Goal: Transaction & Acquisition: Purchase product/service

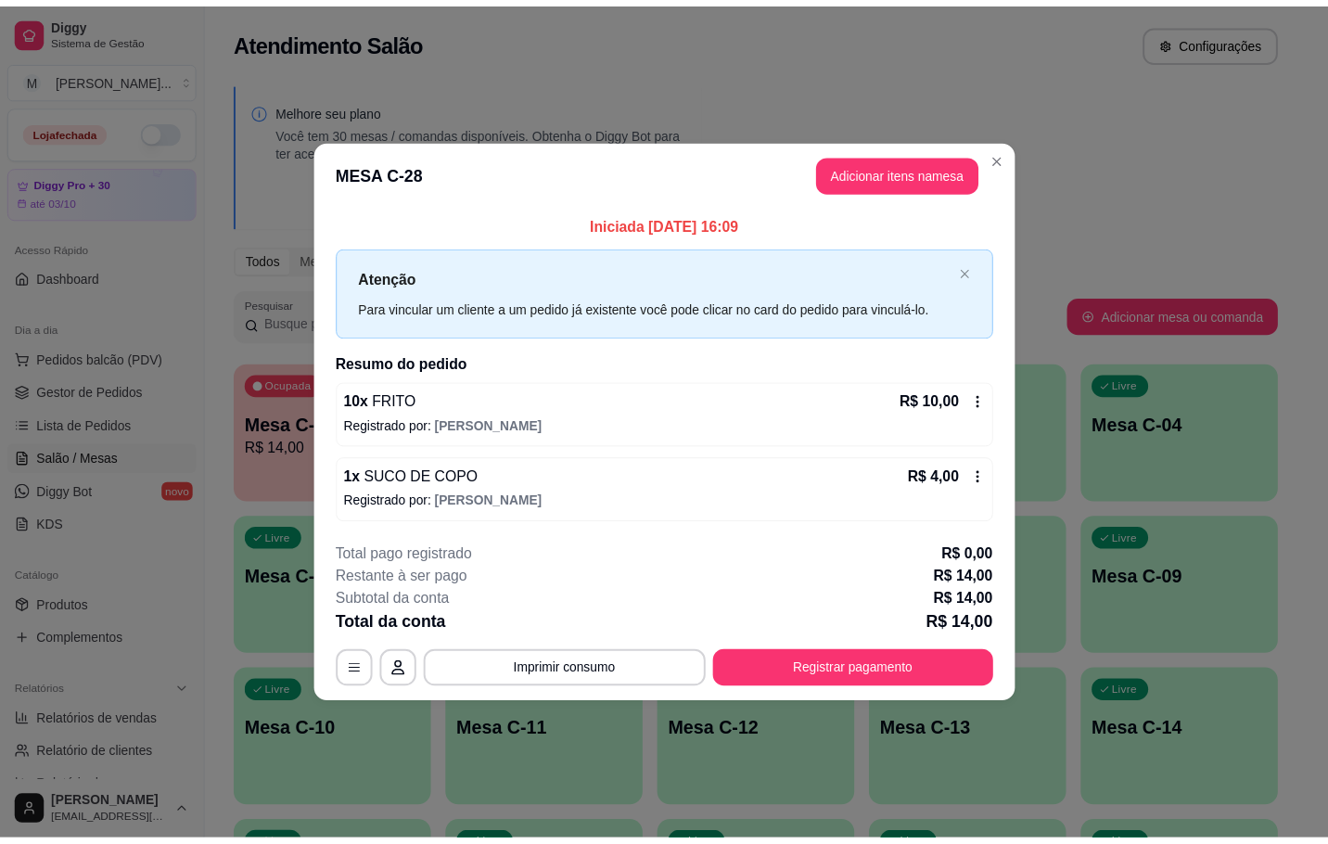
scroll to position [225, 0]
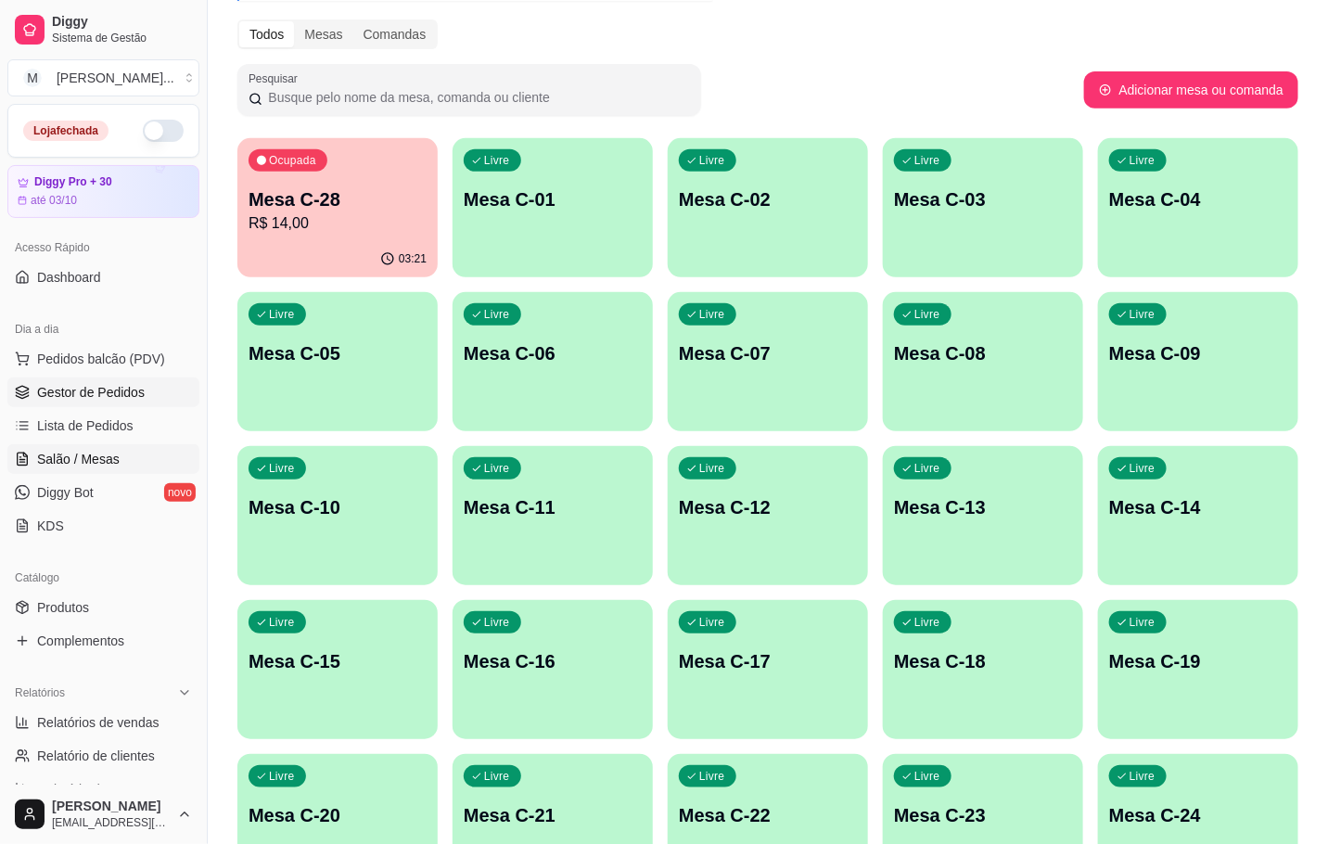
click at [139, 387] on span "Gestor de Pedidos" at bounding box center [91, 392] width 108 height 19
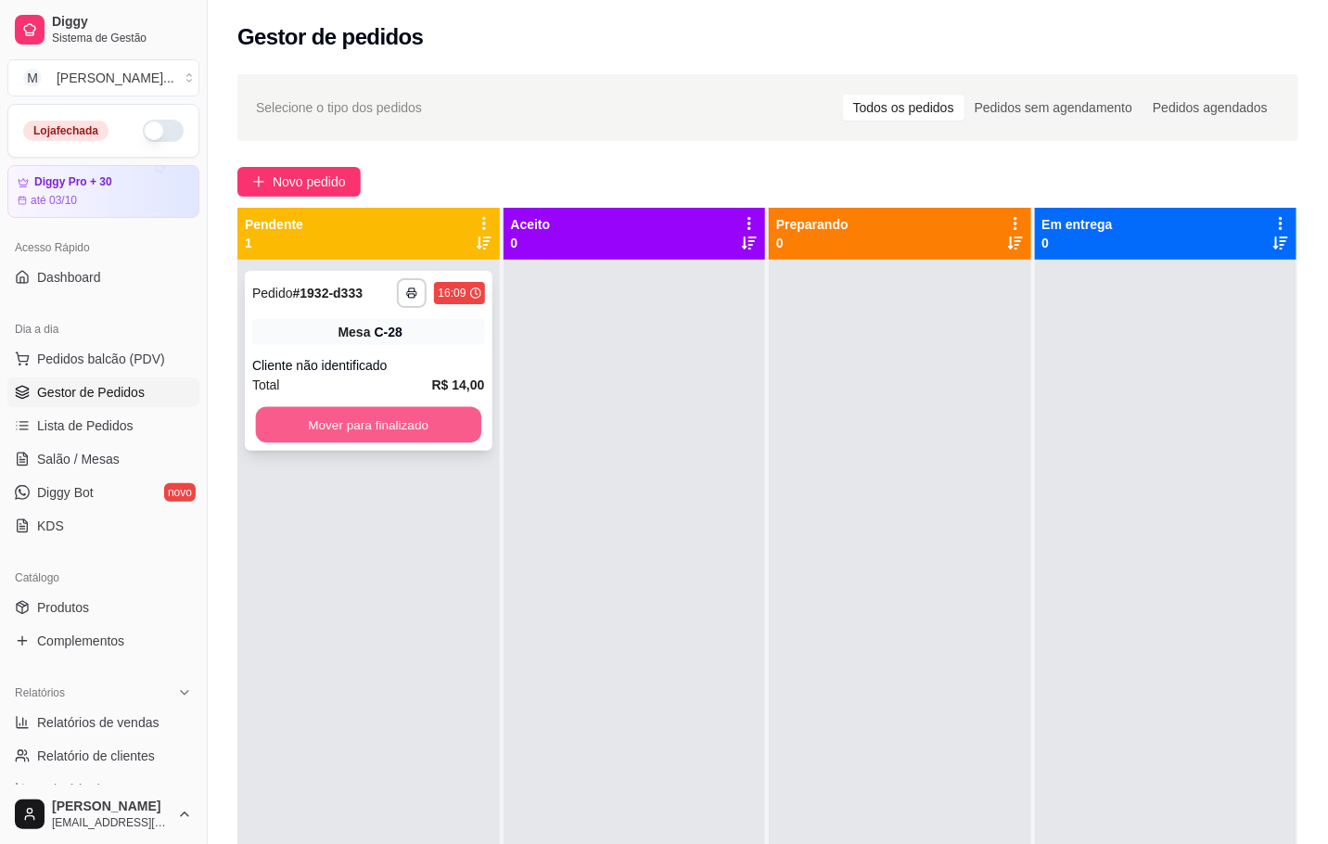
click at [295, 442] on button "Mover para finalizado" at bounding box center [368, 425] width 225 height 36
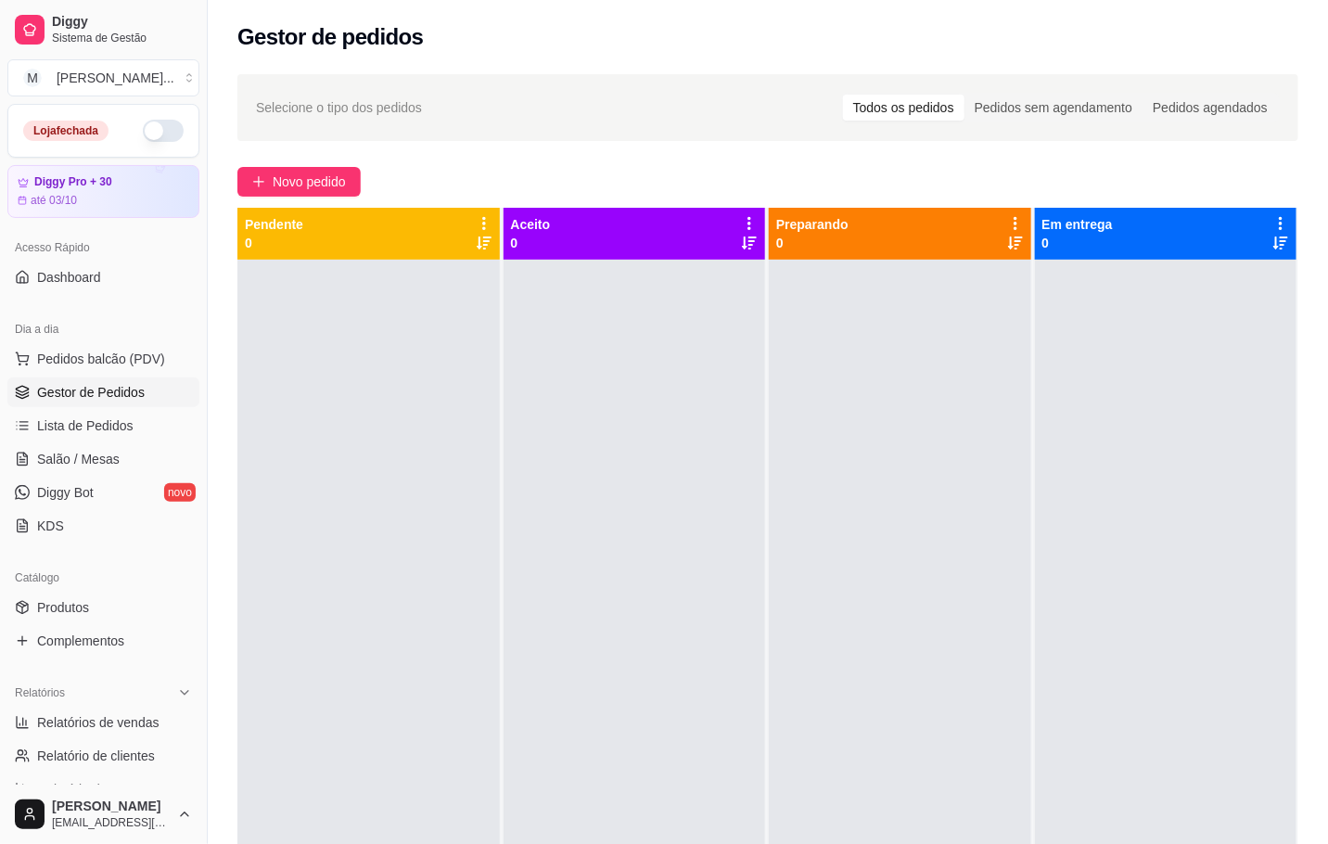
click at [131, 393] on span "Gestor de Pedidos" at bounding box center [91, 392] width 108 height 19
click at [153, 403] on link "Gestor de Pedidos" at bounding box center [103, 392] width 192 height 30
click at [146, 382] on link "Gestor de Pedidos" at bounding box center [103, 392] width 192 height 30
click at [153, 387] on link "Gestor de Pedidos" at bounding box center [103, 392] width 192 height 30
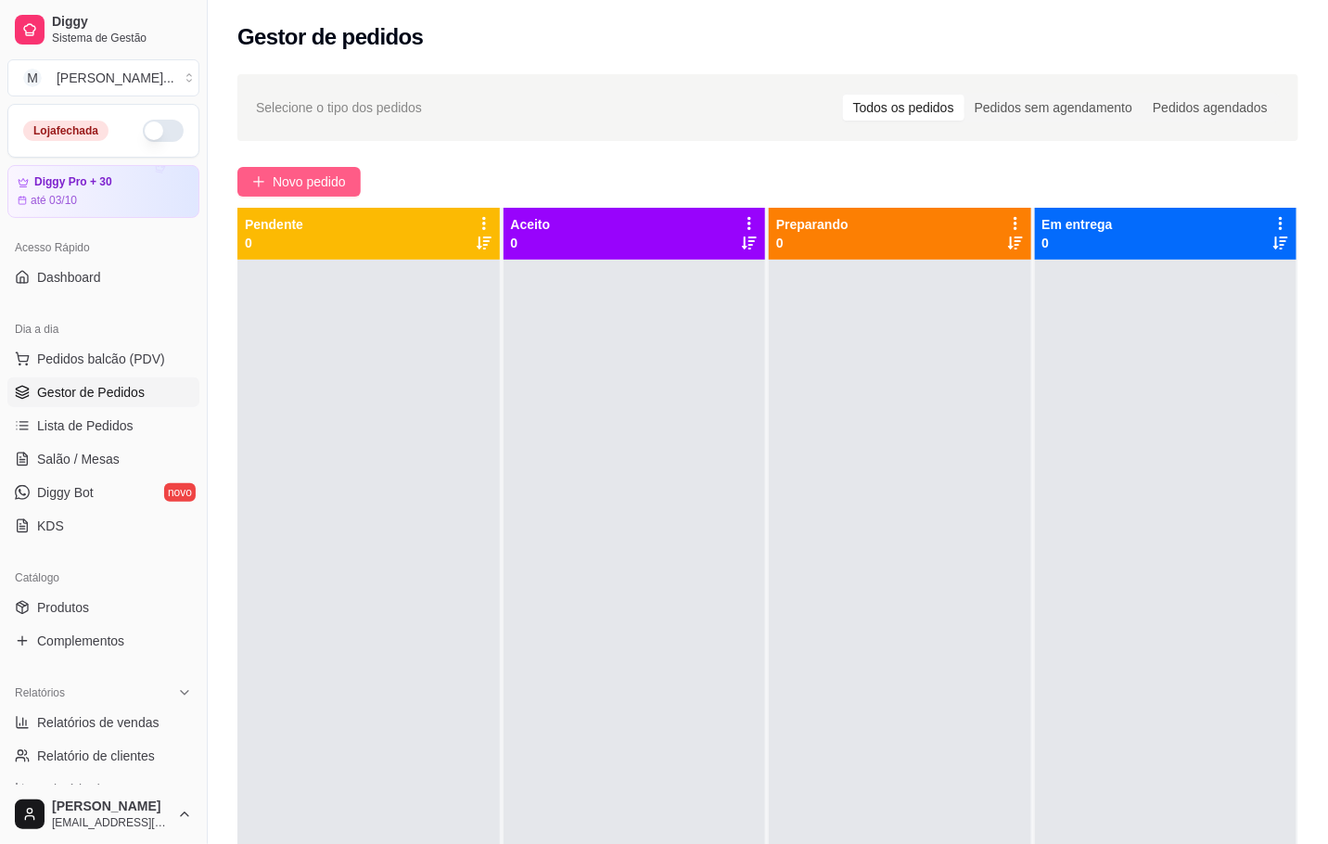
click at [329, 184] on span "Novo pedido" at bounding box center [309, 182] width 73 height 20
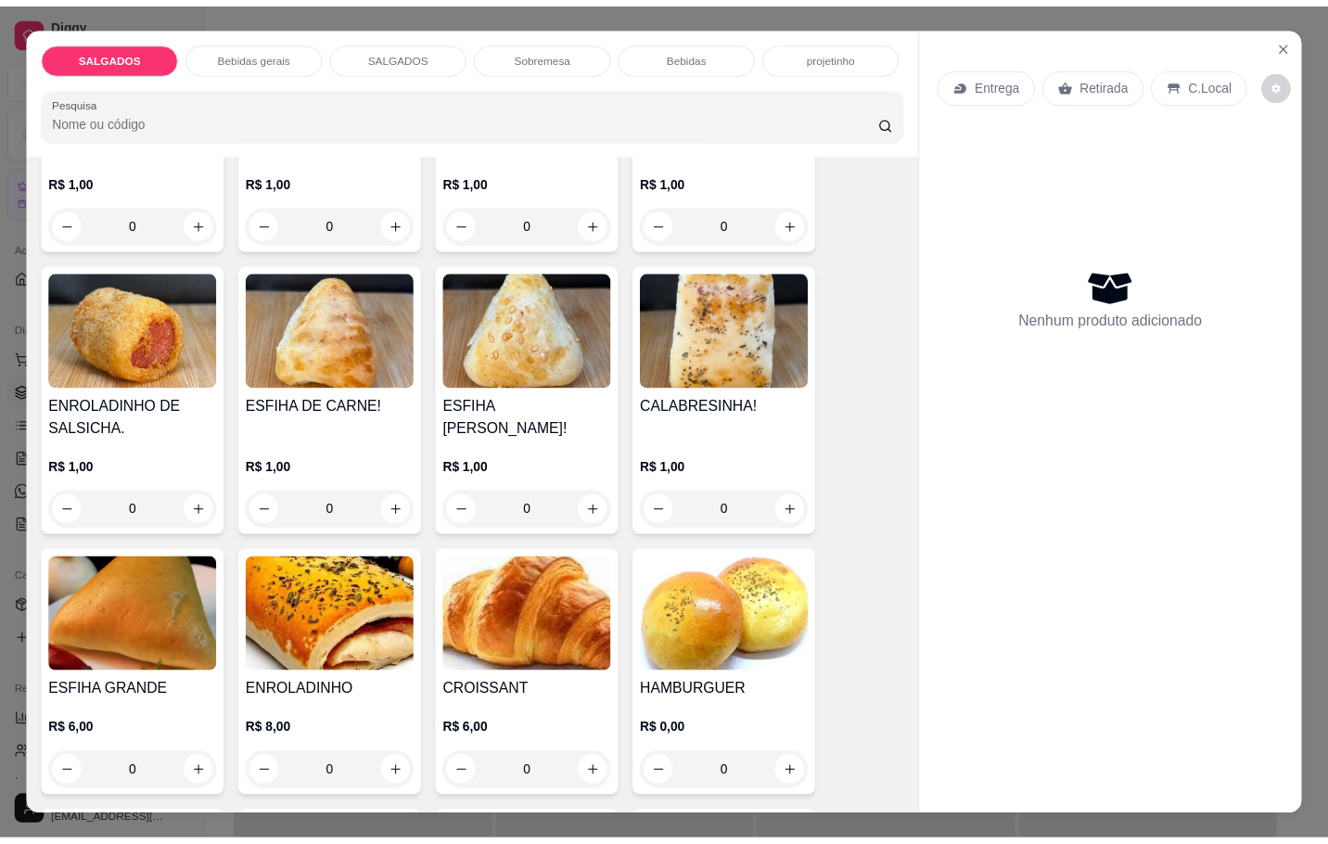
scroll to position [2086, 0]
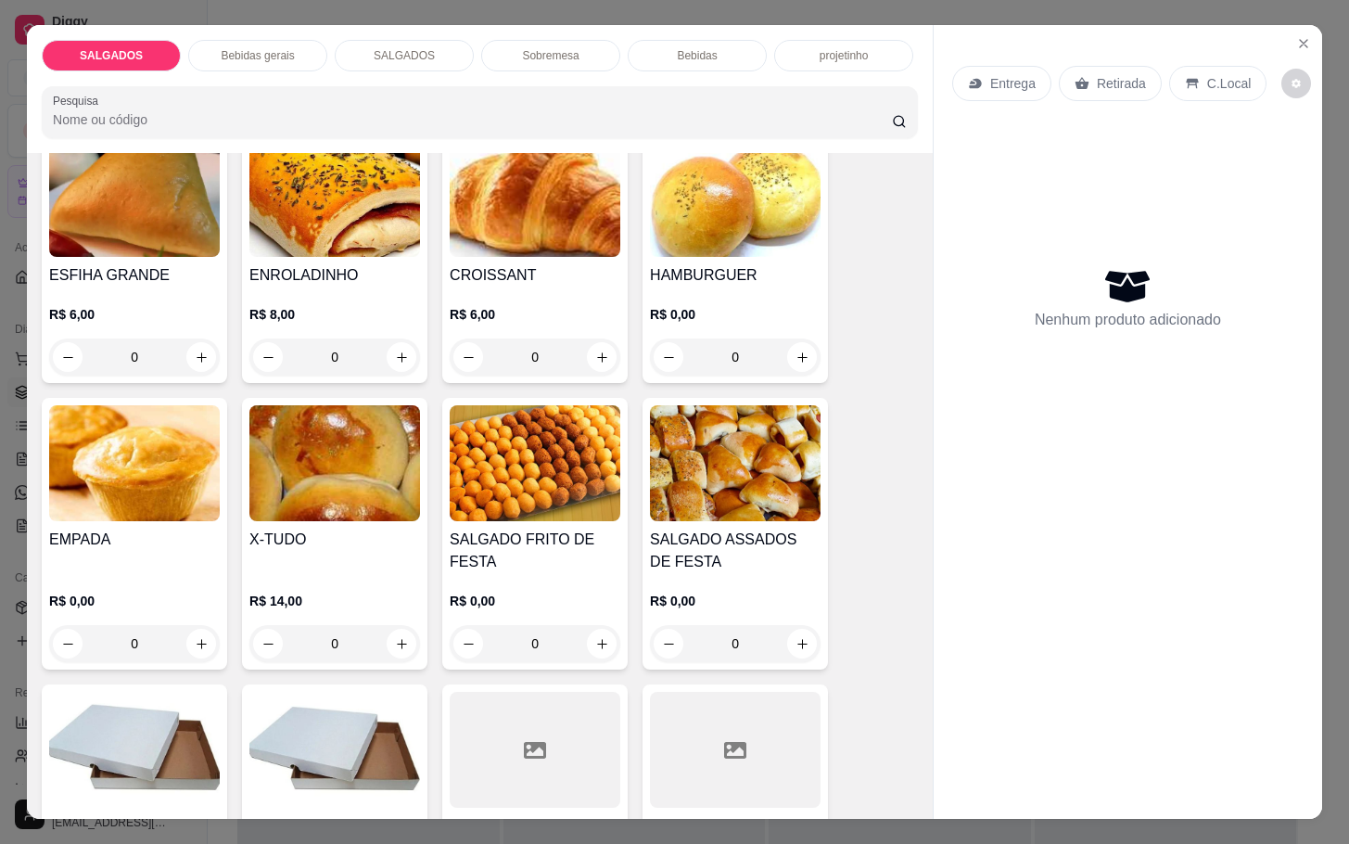
click at [587, 637] on div "0" at bounding box center [535, 643] width 171 height 37
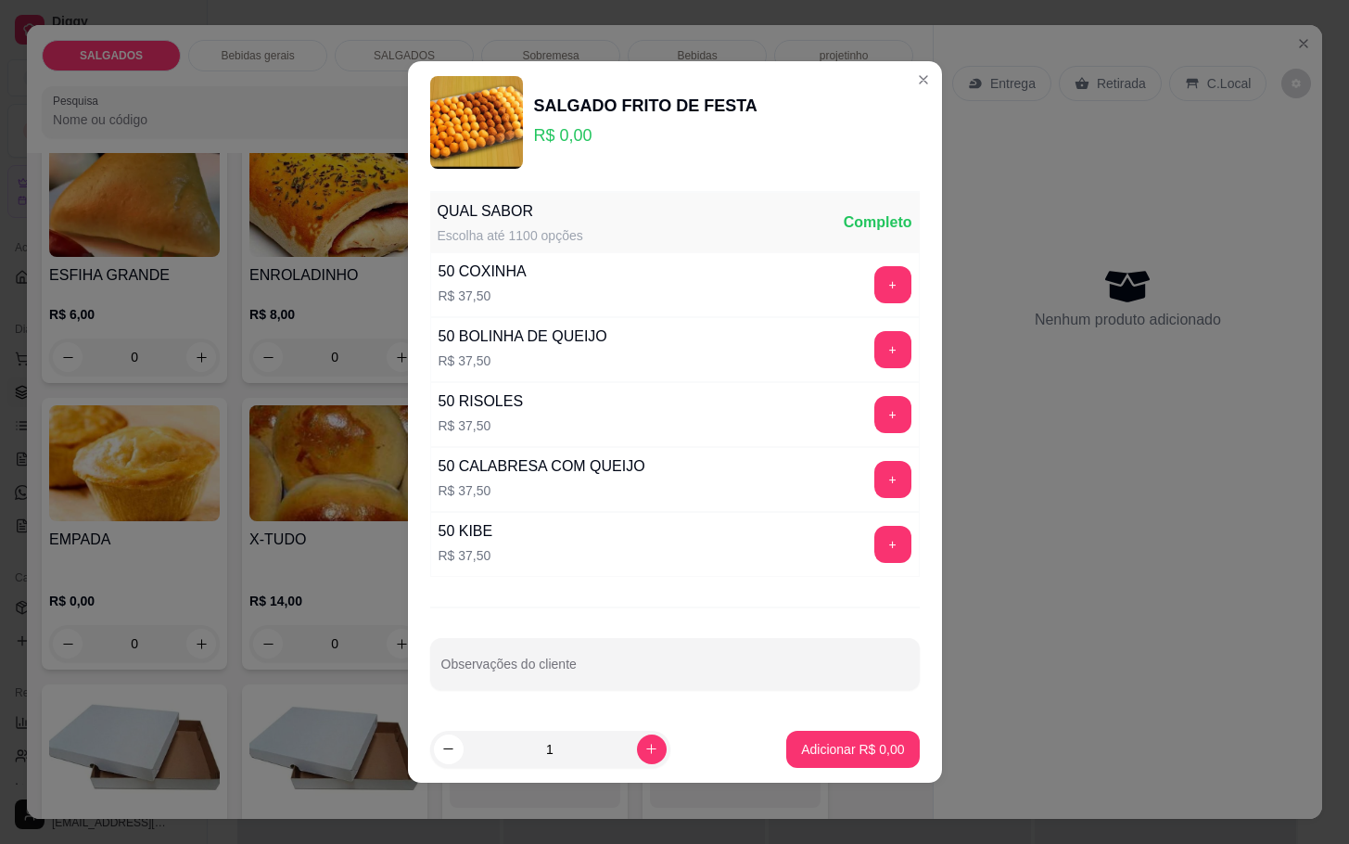
click at [854, 261] on div "50 COXINHA R$ 37,50 +" at bounding box center [675, 284] width 490 height 65
click at [874, 282] on button "+" at bounding box center [892, 284] width 37 height 37
click at [874, 359] on button "+" at bounding box center [892, 349] width 36 height 36
click at [874, 424] on button "+" at bounding box center [892, 414] width 36 height 36
click at [874, 543] on button "+" at bounding box center [892, 544] width 37 height 37
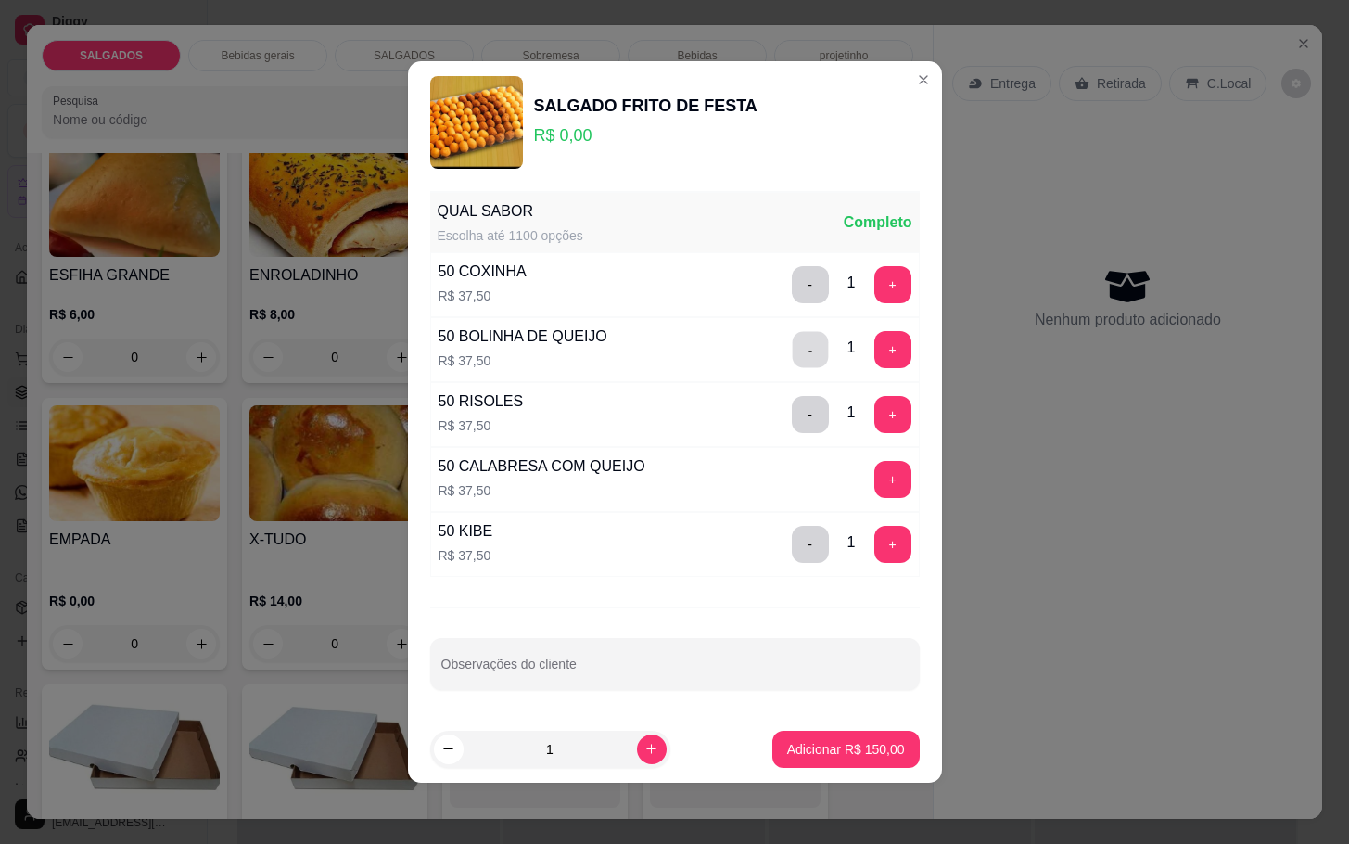
click at [792, 351] on button "-" at bounding box center [810, 349] width 36 height 36
click at [874, 481] on button "+" at bounding box center [892, 479] width 36 height 36
click at [827, 752] on p "Adicionar R$ 150,00" at bounding box center [846, 749] width 118 height 19
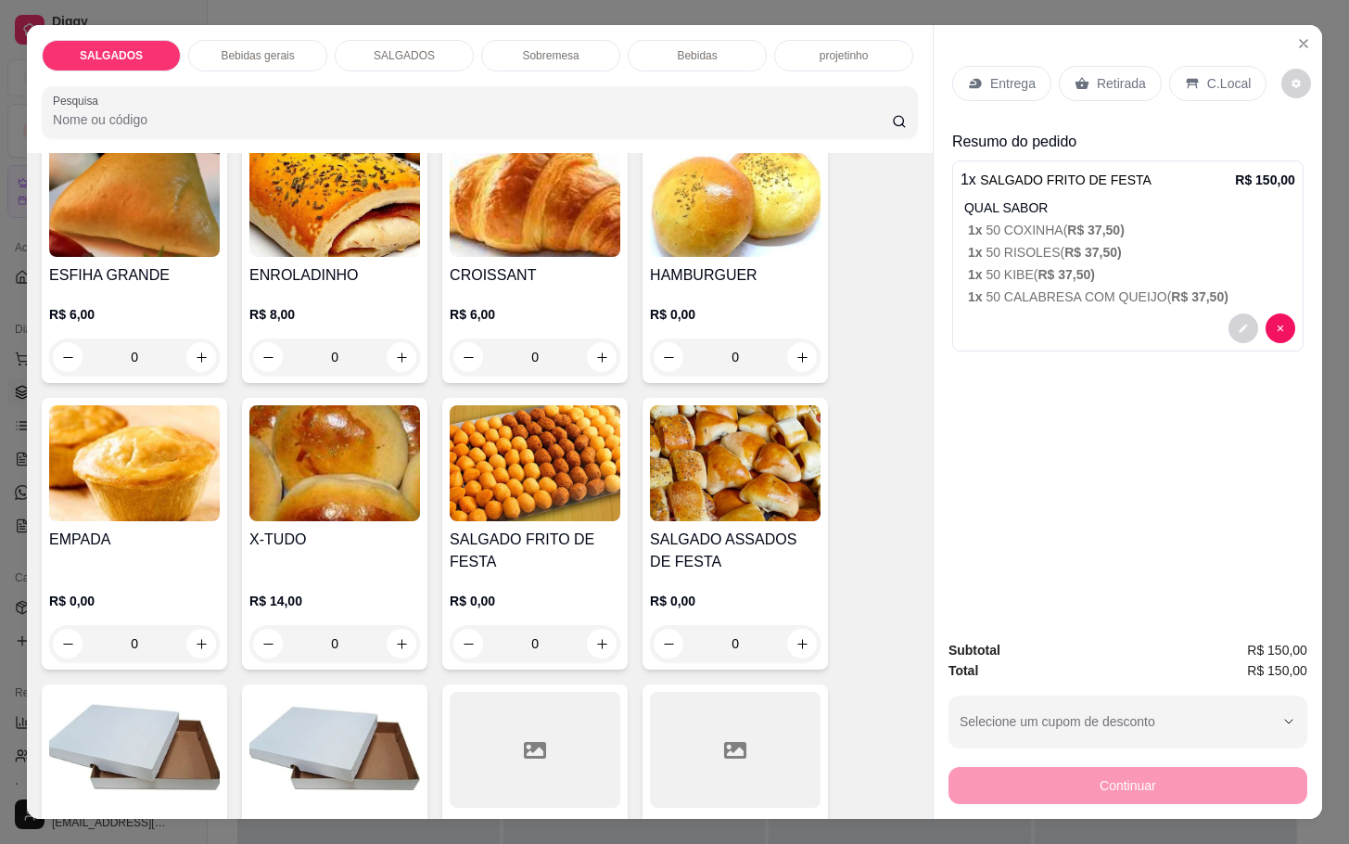
click at [1130, 66] on div "Retirada" at bounding box center [1110, 83] width 103 height 35
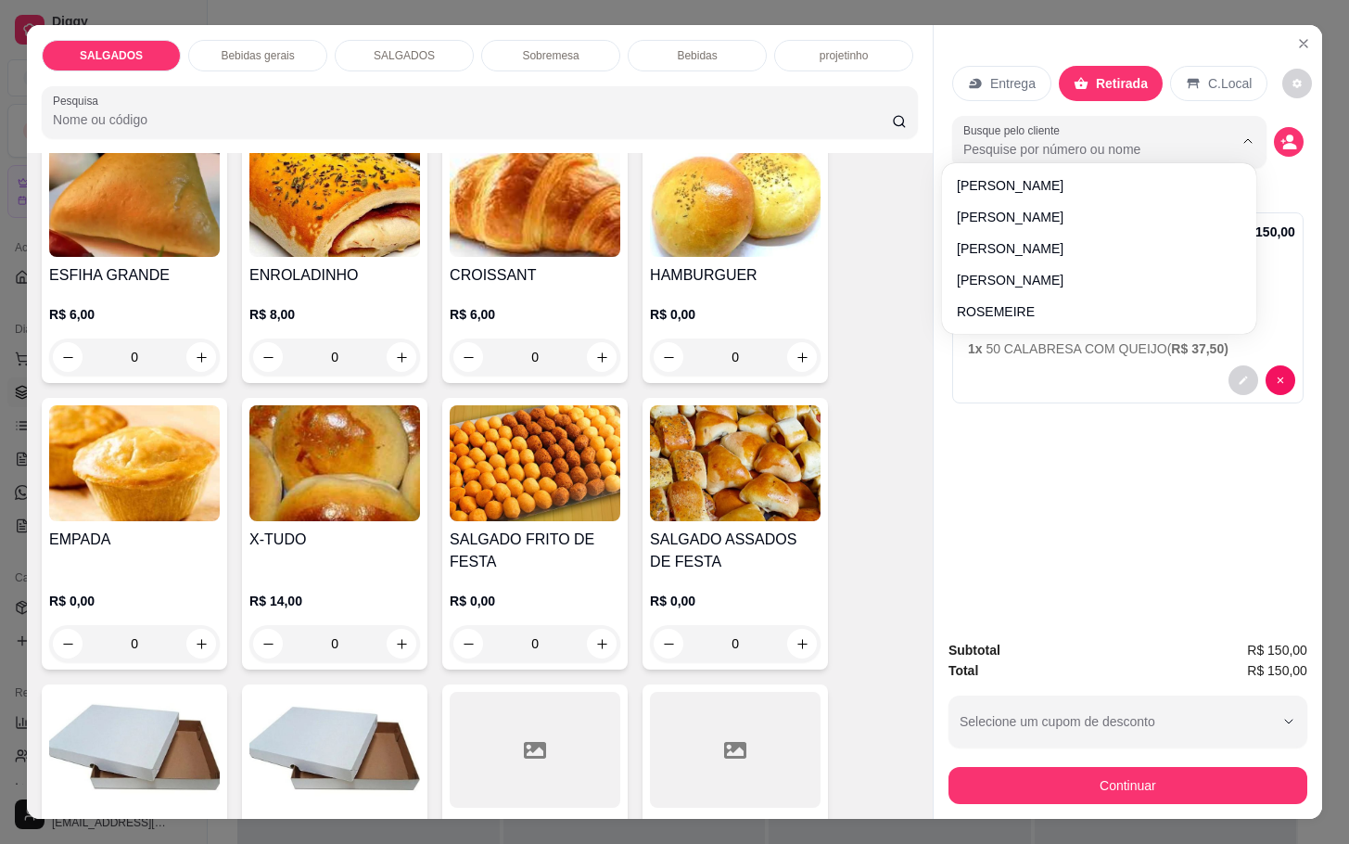
click at [997, 146] on input "Busque pelo cliente" at bounding box center [1083, 149] width 240 height 19
click at [1283, 143] on icon "decrease-product-quantity" at bounding box center [1290, 146] width 14 height 6
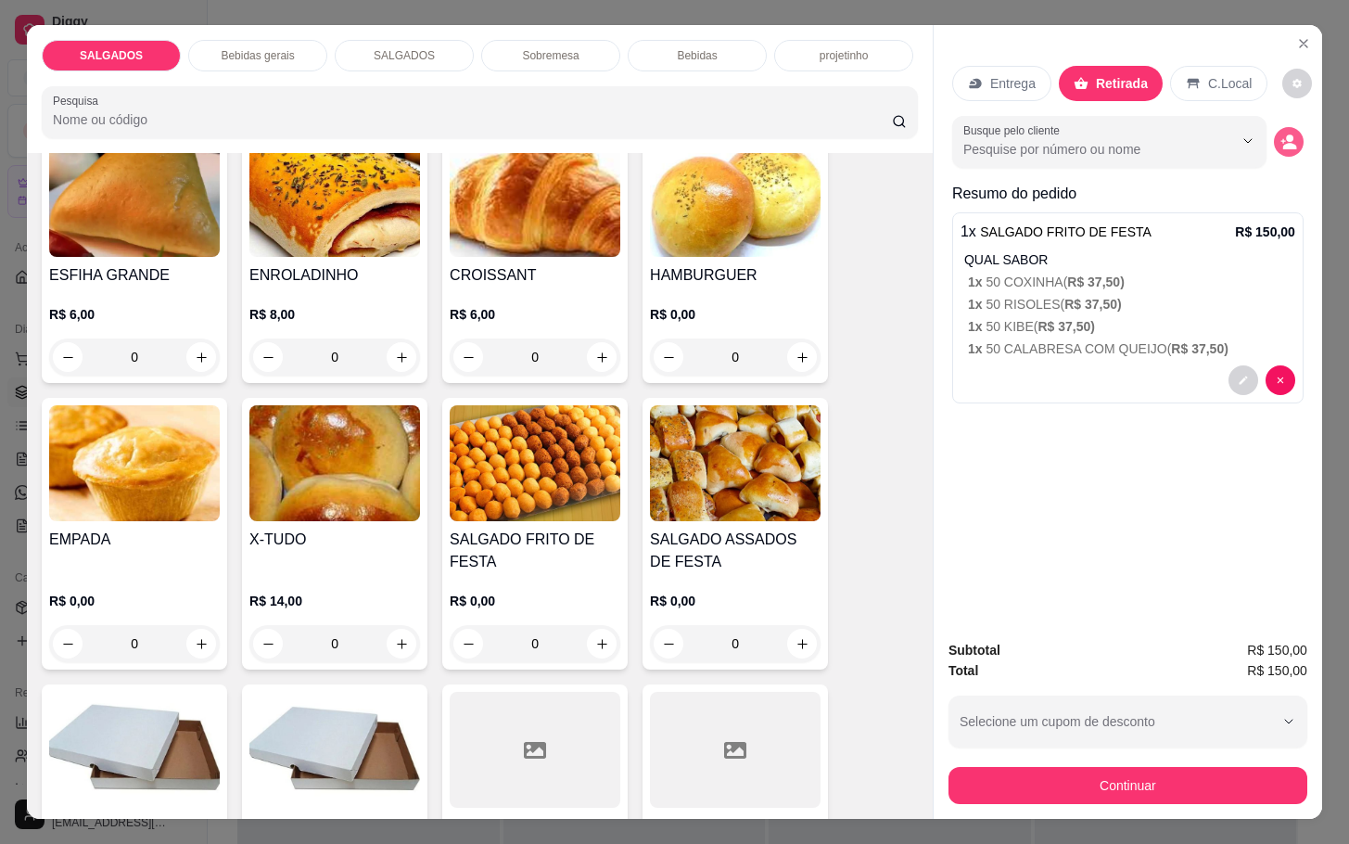
click at [1282, 134] on icon "decrease-product-quantity" at bounding box center [1288, 142] width 17 height 17
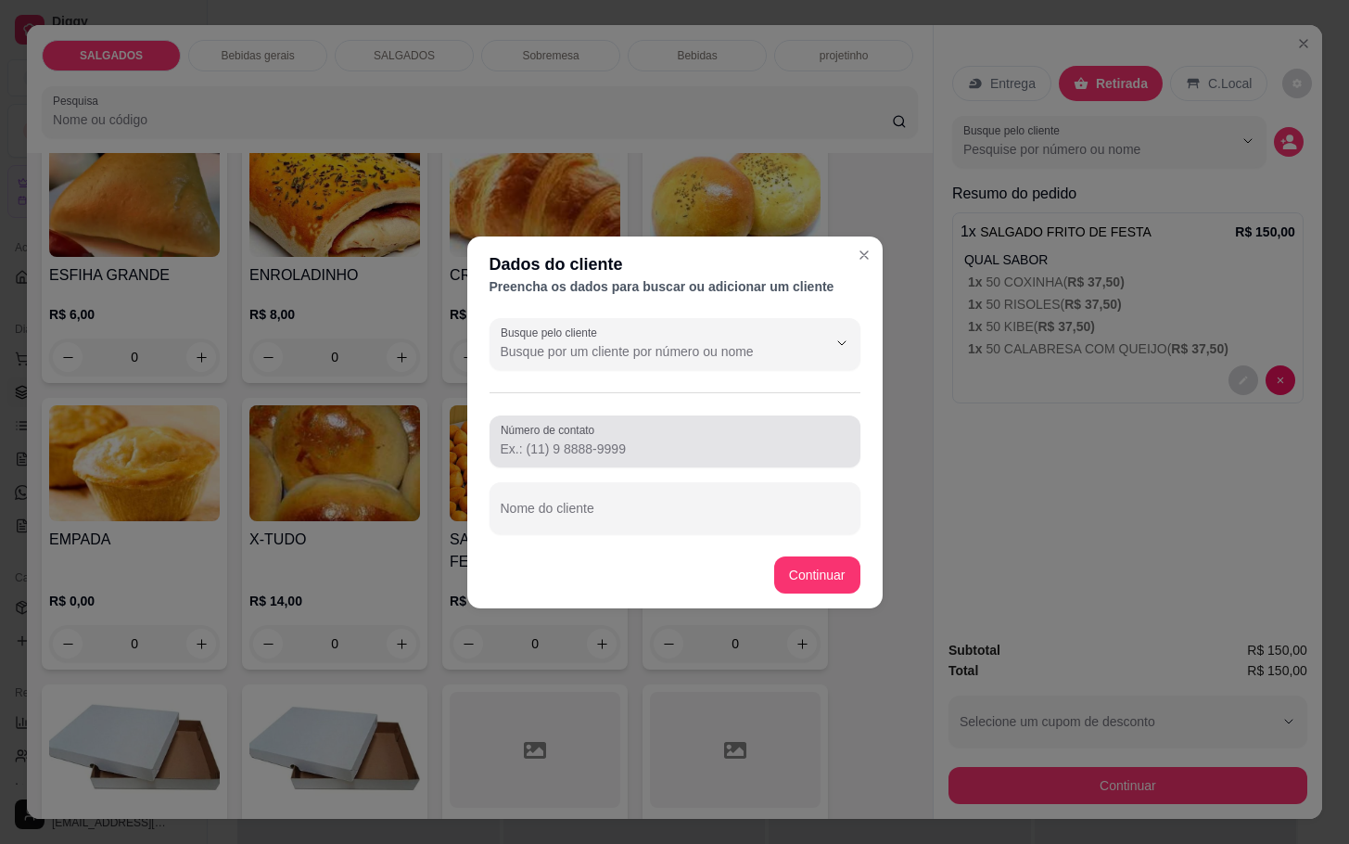
click at [630, 423] on div at bounding box center [675, 441] width 349 height 37
click at [634, 424] on div at bounding box center [675, 441] width 349 height 37
click at [640, 449] on input "Número de contato" at bounding box center [675, 448] width 349 height 19
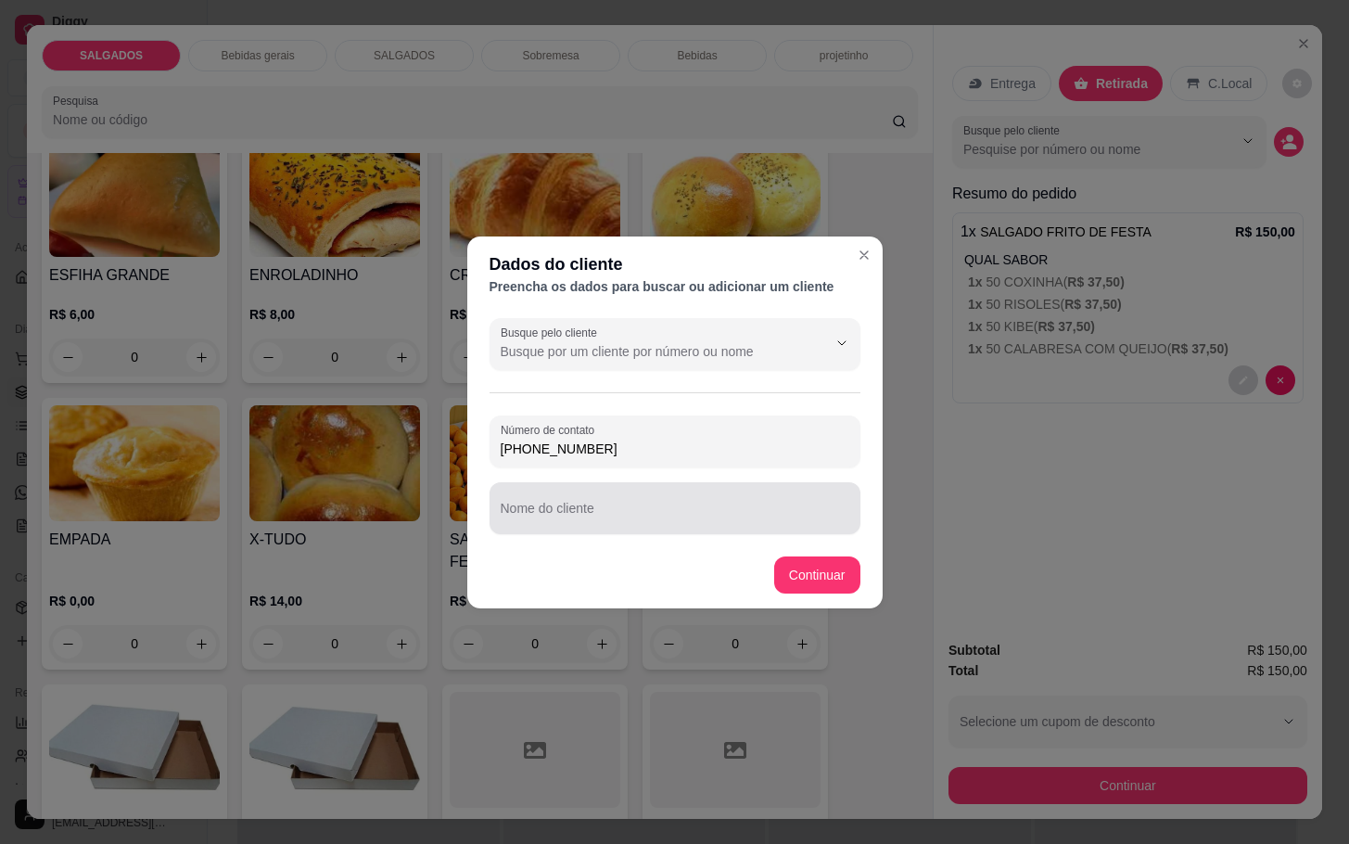
type input "[PHONE_NUMBER]"
click at [591, 509] on input "Nome do cliente" at bounding box center [675, 515] width 349 height 19
type input "[PERSON_NAME]"
drag, startPoint x: 624, startPoint y: 510, endPoint x: 410, endPoint y: 527, distance: 214.8
click at [410, 527] on div "Dados do cliente Preencha os dados para buscar ou adicionar um cliente Busque p…" at bounding box center [674, 422] width 1349 height 844
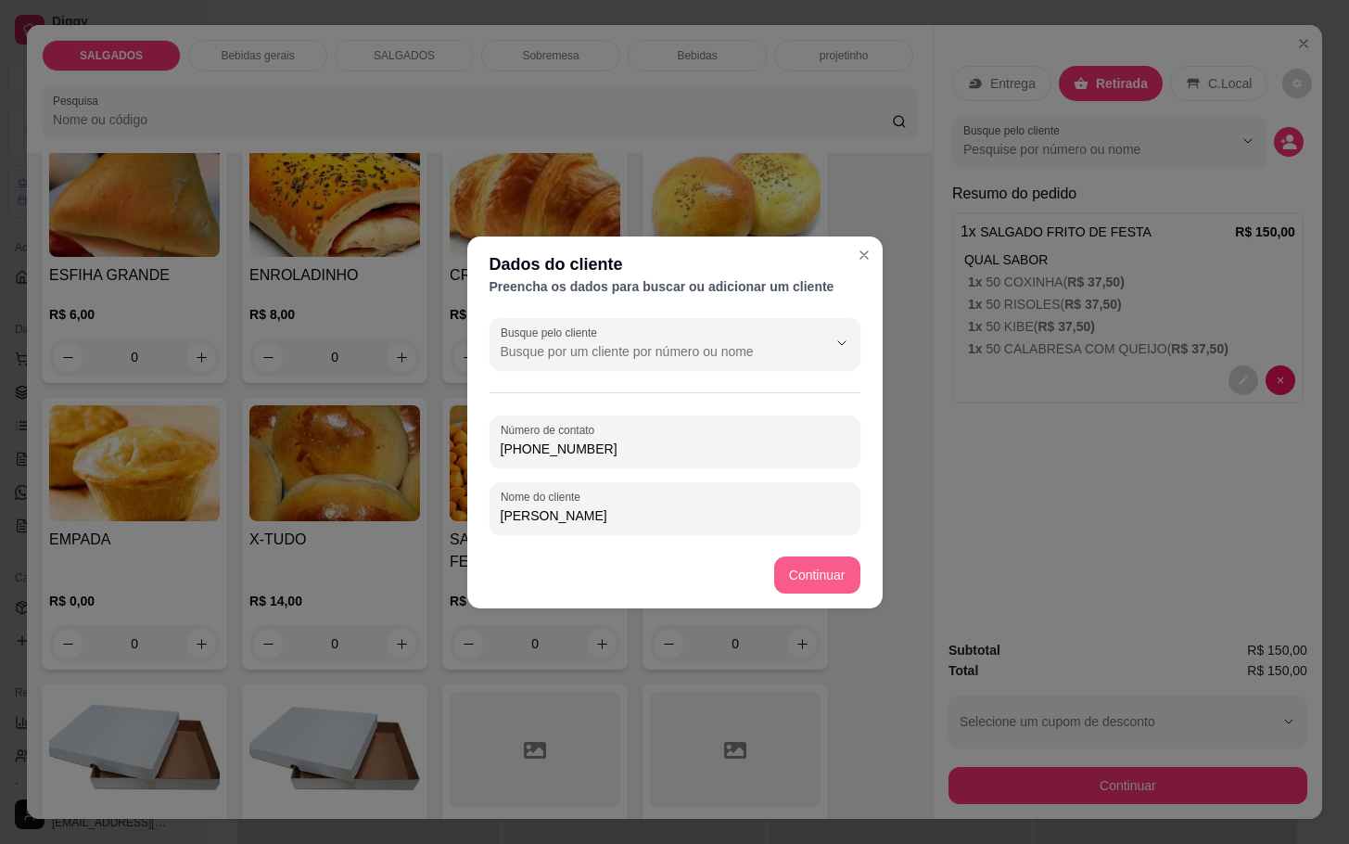
type input "[PERSON_NAME]"
click at [871, 573] on footer "Continuar" at bounding box center [674, 574] width 415 height 67
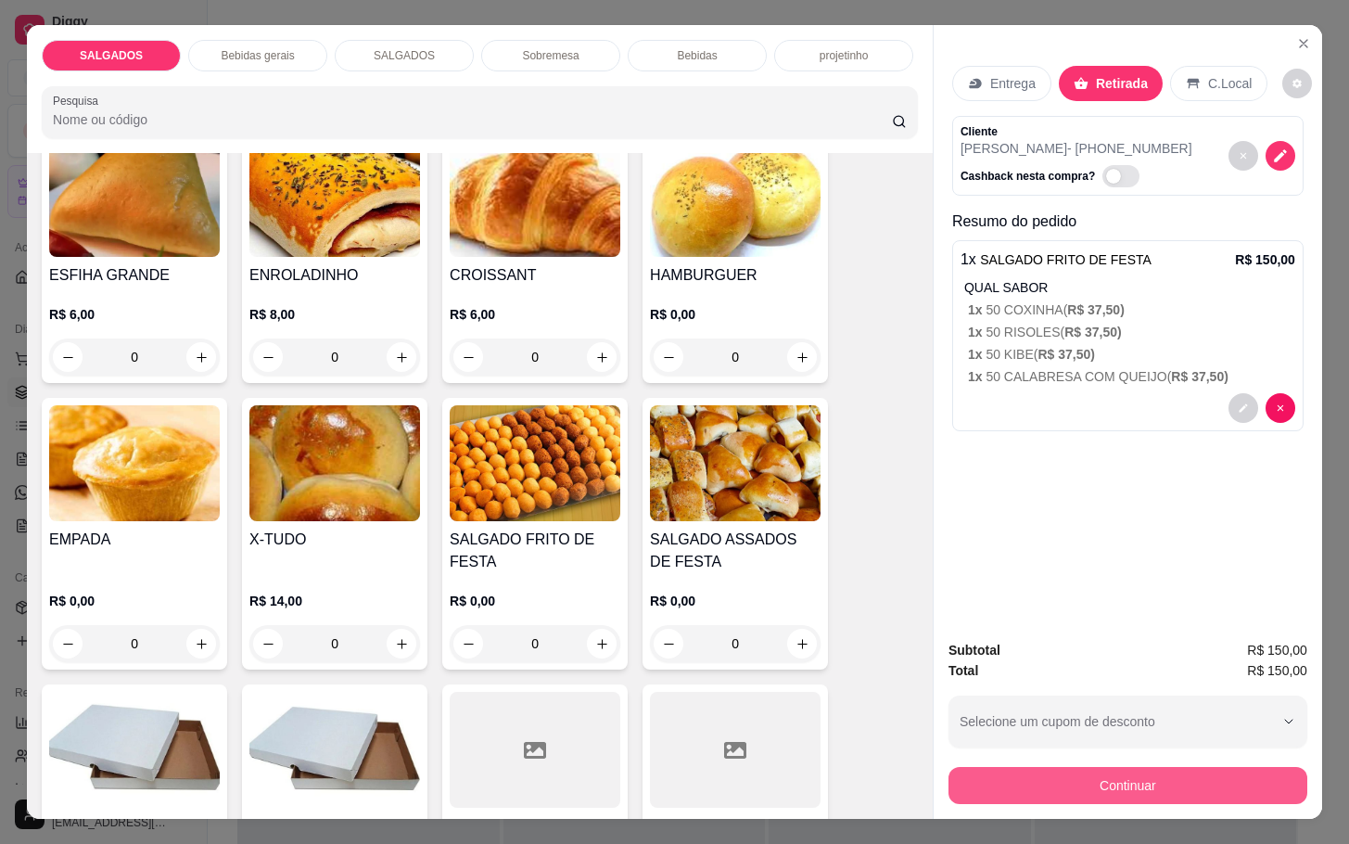
click at [1133, 776] on button "Continuar" at bounding box center [1127, 785] width 359 height 37
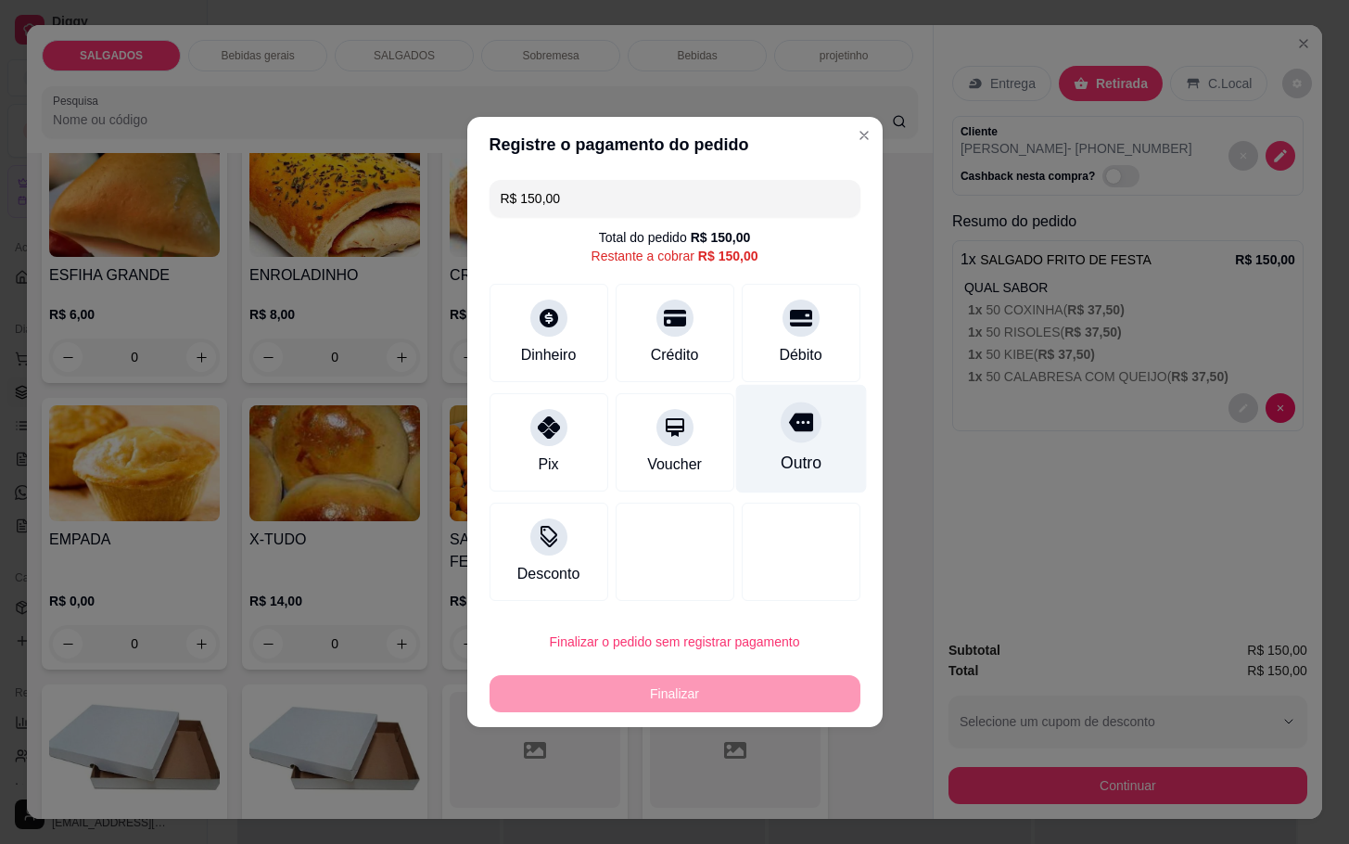
click at [802, 426] on div at bounding box center [801, 421] width 41 height 41
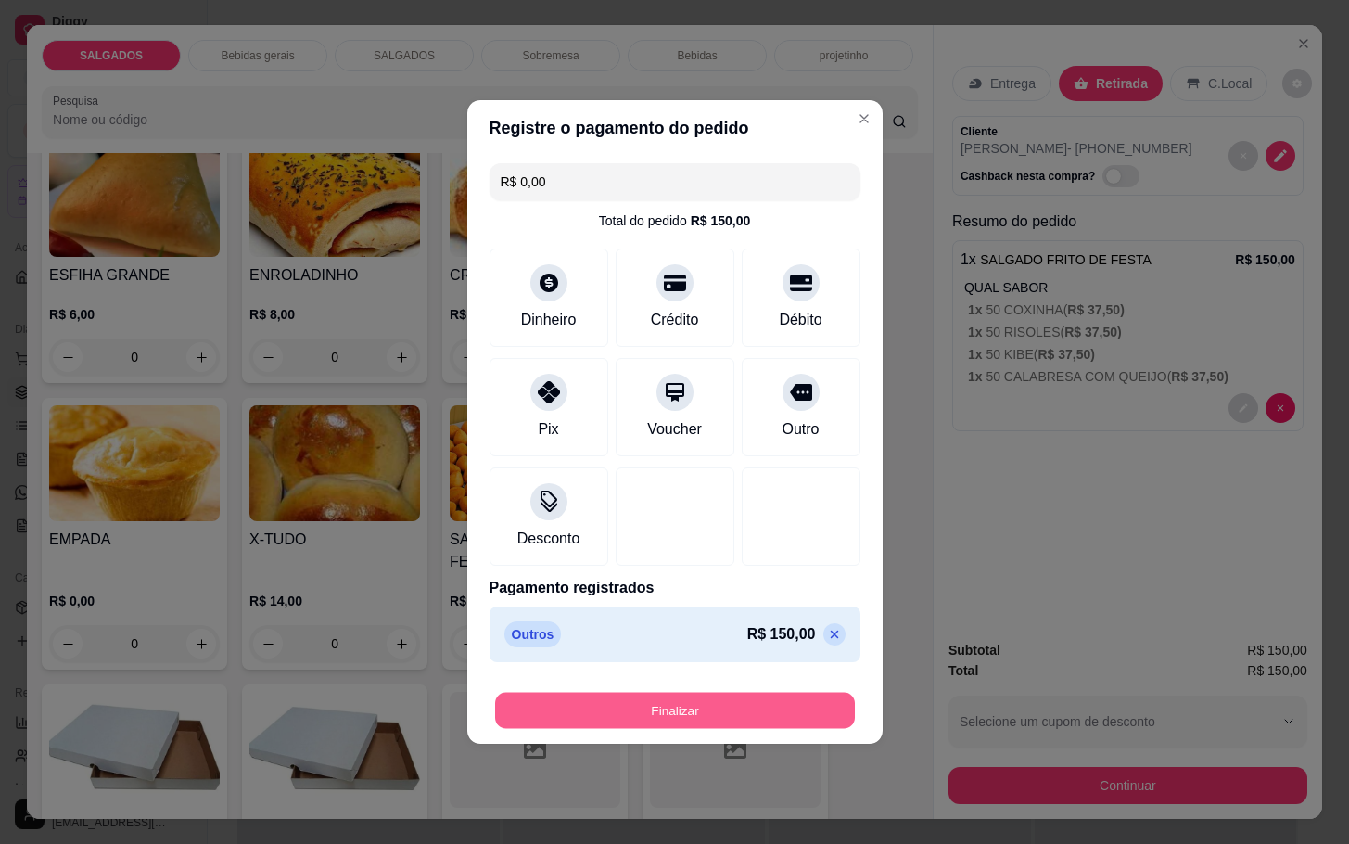
click at [685, 719] on button "Finalizar" at bounding box center [675, 711] width 360 height 36
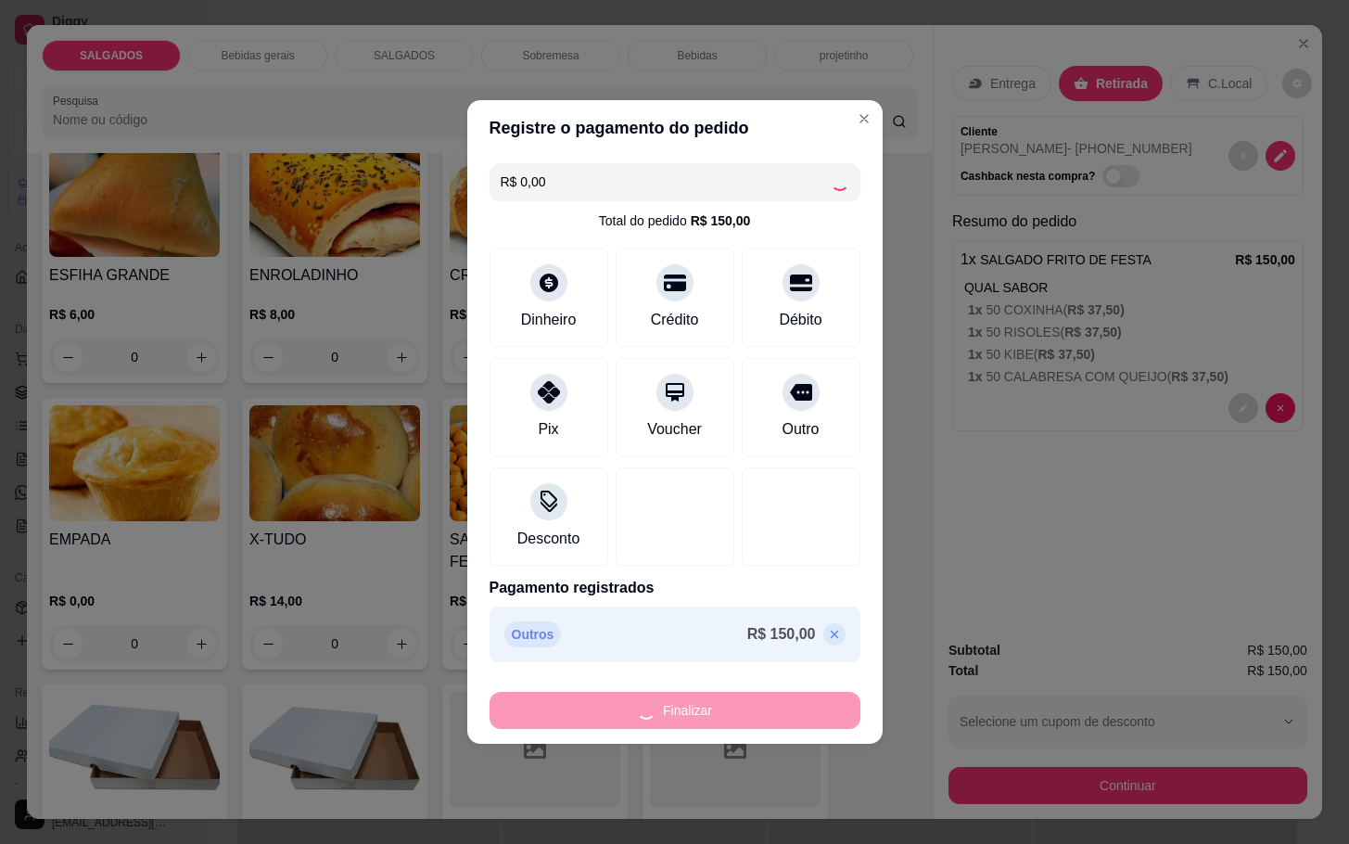
type input "-R$ 150,00"
